Goal: Information Seeking & Learning: Learn about a topic

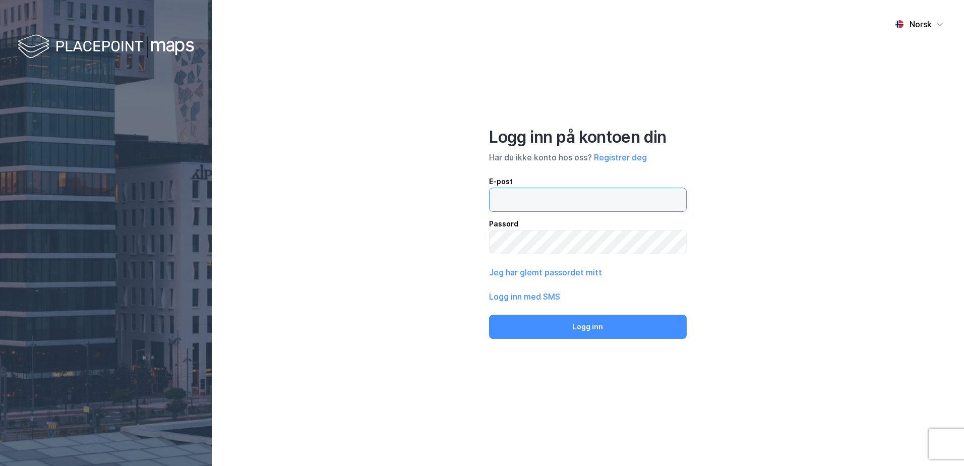
click at [532, 199] on input "email" at bounding box center [588, 199] width 197 height 23
type input "[EMAIL_ADDRESS][DOMAIN_NAME]"
click at [489, 315] on button "Logg inn" at bounding box center [588, 327] width 198 height 24
